Goal: Task Accomplishment & Management: Use online tool/utility

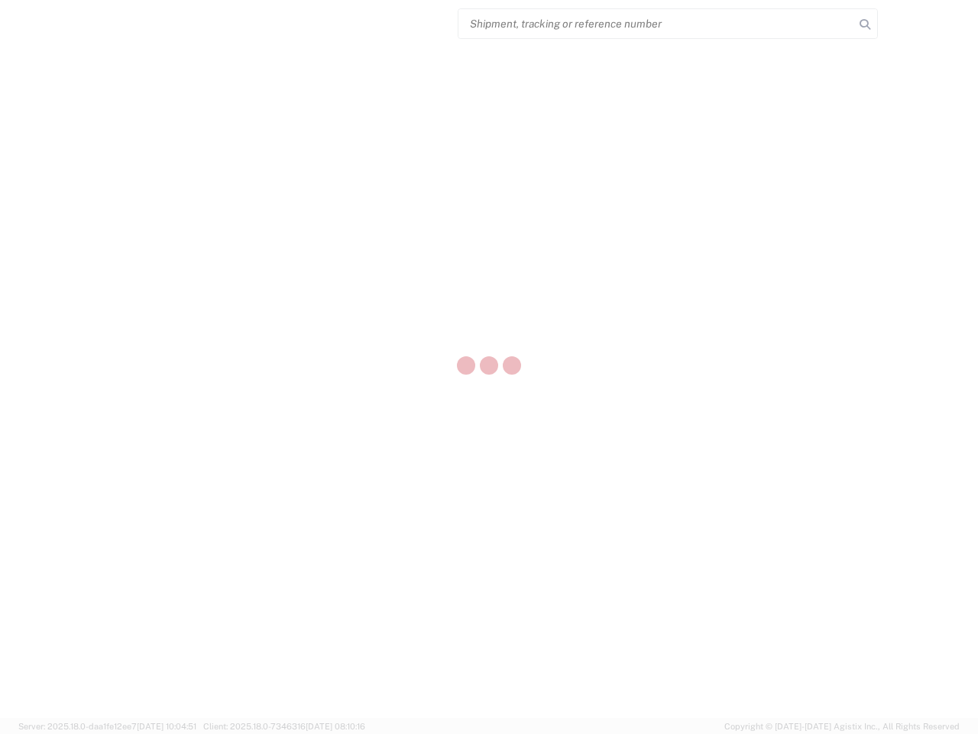
select select "US"
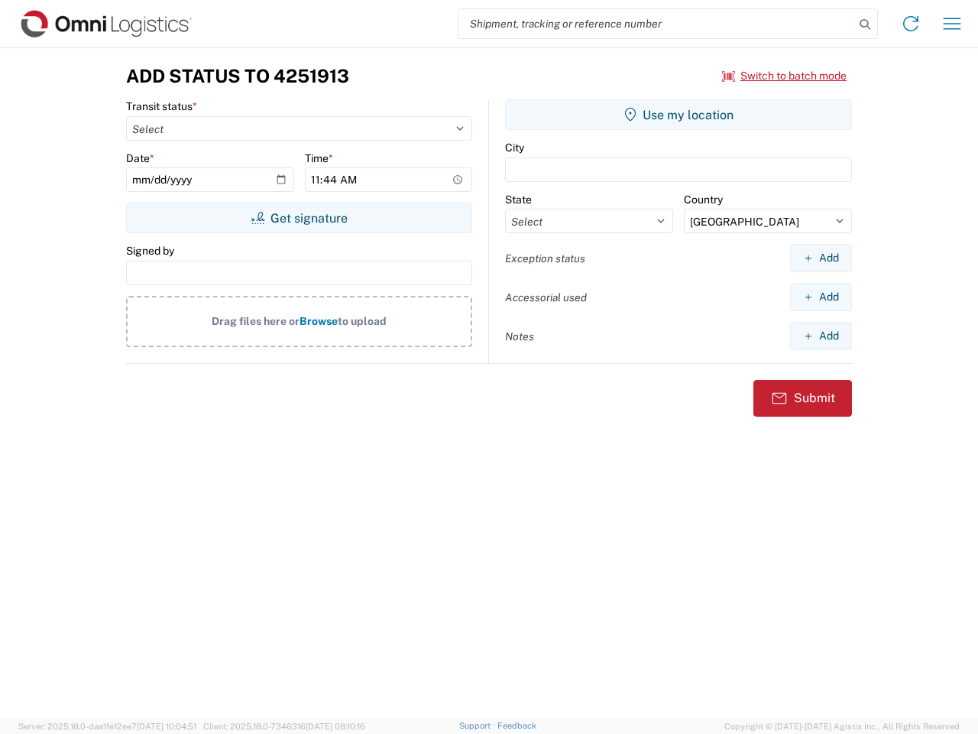
click at [656, 24] on input "search" at bounding box center [656, 23] width 396 height 29
click at [865, 24] on icon at bounding box center [864, 24] width 21 height 21
click at [911, 24] on icon at bounding box center [911, 23] width 24 height 24
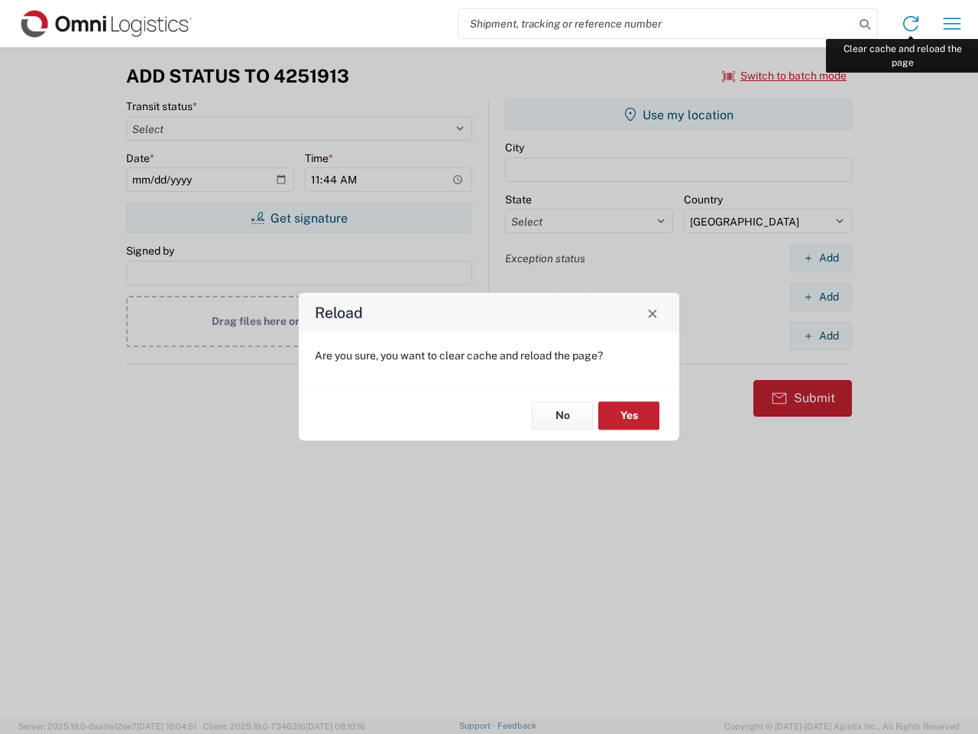
click at [952, 24] on div "Reload Are you sure, you want to clear cache and reload the page? No Yes" at bounding box center [489, 367] width 978 height 734
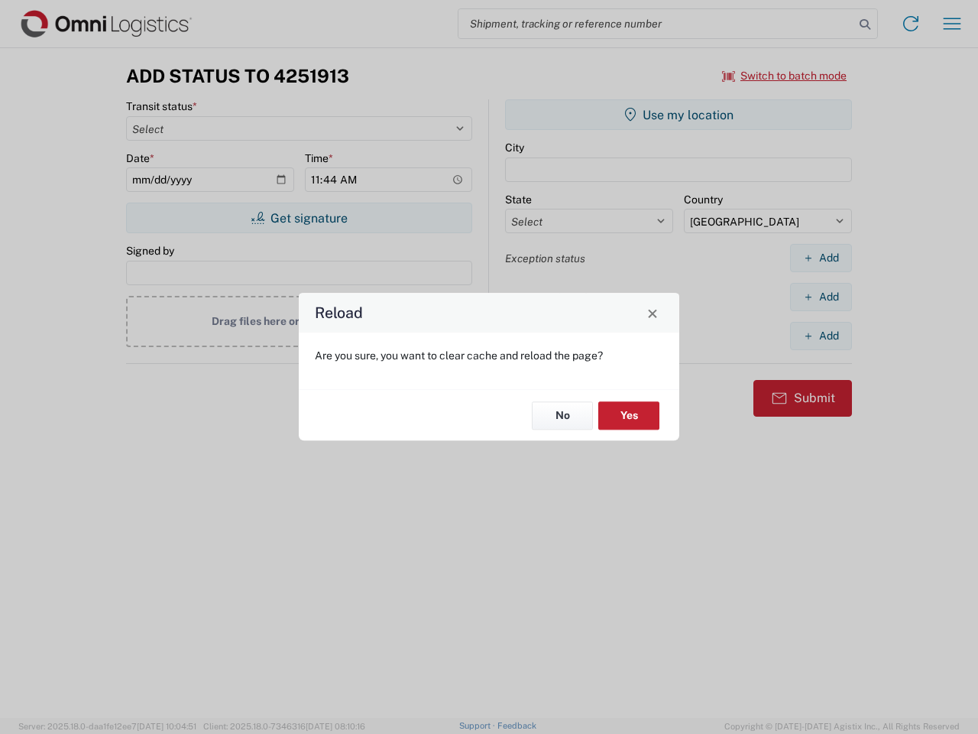
click at [785, 76] on div "Reload Are you sure, you want to clear cache and reload the page? No Yes" at bounding box center [489, 367] width 978 height 734
click at [299, 218] on div "Reload Are you sure, you want to clear cache and reload the page? No Yes" at bounding box center [489, 367] width 978 height 734
click at [679, 115] on div "Reload Are you sure, you want to clear cache and reload the page? No Yes" at bounding box center [489, 367] width 978 height 734
click at [821, 258] on div "Reload Are you sure, you want to clear cache and reload the page? No Yes" at bounding box center [489, 367] width 978 height 734
click at [821, 296] on div "Reload Are you sure, you want to clear cache and reload the page? No Yes" at bounding box center [489, 367] width 978 height 734
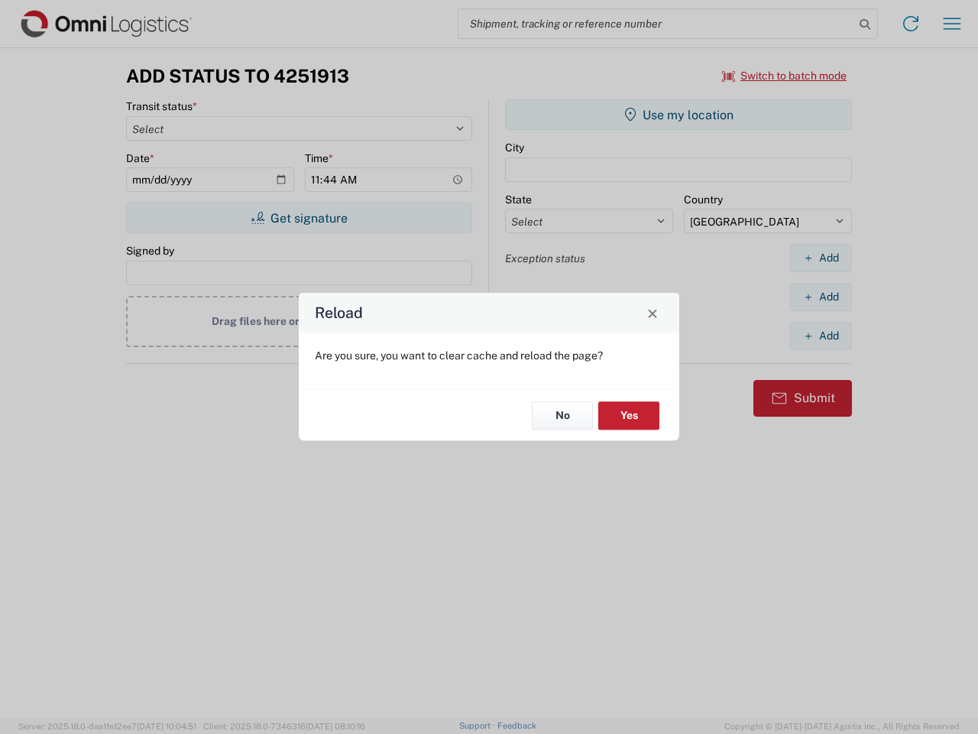
click at [821, 335] on div "Reload Are you sure, you want to clear cache and reload the page? No Yes" at bounding box center [489, 367] width 978 height 734
